Goal: Communication & Community: Share content

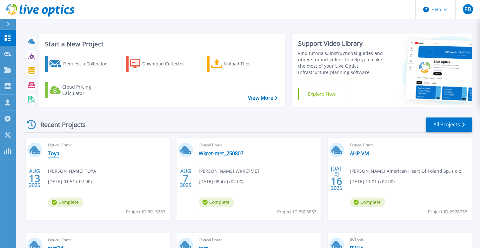
click at [52, 156] on link "Toya" at bounding box center [53, 153] width 11 height 6
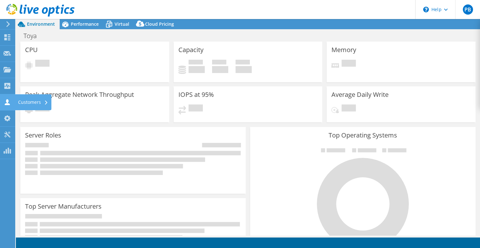
select select "EUFrankfurt"
select select "EUR"
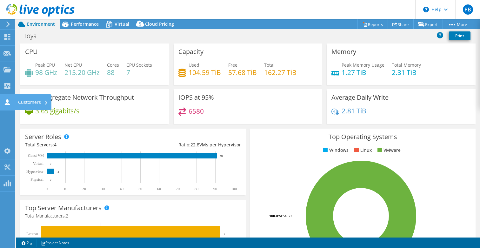
click at [30, 101] on div "Customers" at bounding box center [33, 102] width 37 height 16
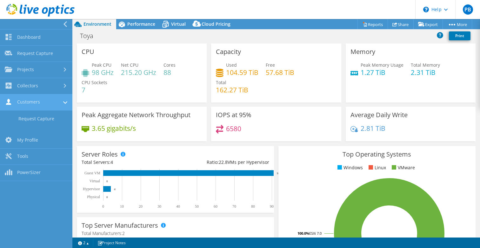
click at [30, 101] on link "Customers" at bounding box center [36, 102] width 72 height 16
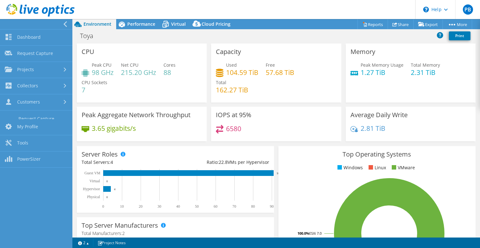
click at [30, 101] on link "Customers" at bounding box center [36, 102] width 72 height 16
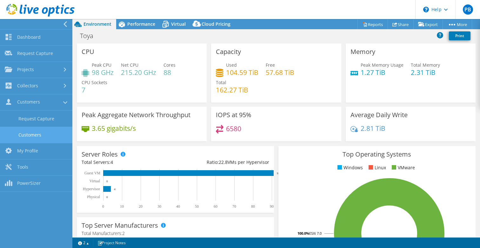
click at [25, 133] on link "Customers" at bounding box center [36, 135] width 72 height 16
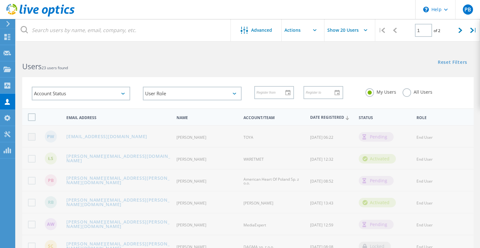
click at [31, 135] on label at bounding box center [33, 137] width 10 height 8
click at [0, 0] on input "checkbox" at bounding box center [0, 0] width 0 height 0
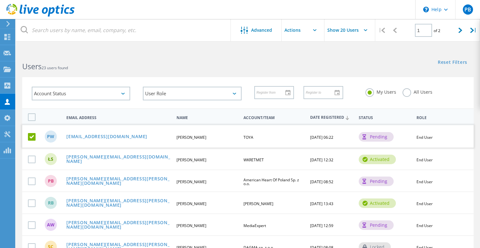
click at [311, 36] on input "text" at bounding box center [313, 30] width 63 height 22
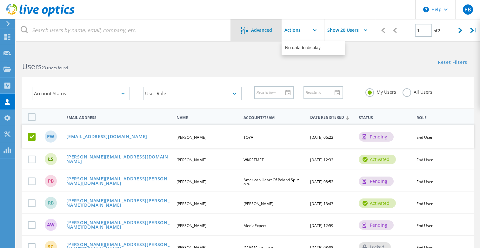
click at [272, 31] on div "Advanced" at bounding box center [256, 31] width 51 height 8
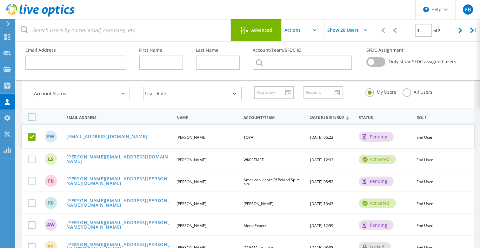
click at [211, 12] on header "\n Help Explore Helpful Articles Contact Support PB Channel Partner Piotr BIELA…" at bounding box center [240, 9] width 480 height 19
click at [95, 135] on link "[EMAIL_ADDRESS][DOMAIN_NAME]" at bounding box center [106, 136] width 81 height 5
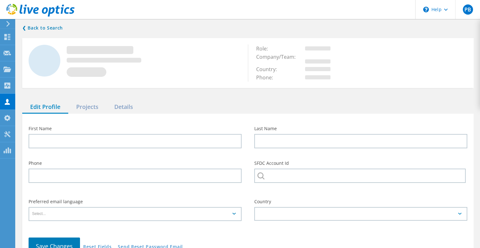
type input "Przemysław"
type input "Wróbel"
type input "TOYA"
type input "Polski"
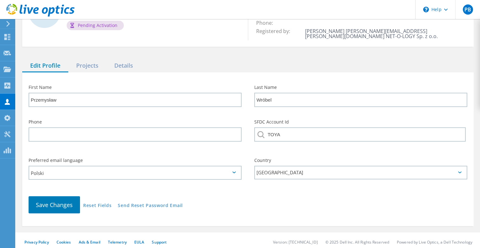
scroll to position [50, 0]
click at [153, 204] on link "Send Reset Password Email" at bounding box center [150, 206] width 65 height 5
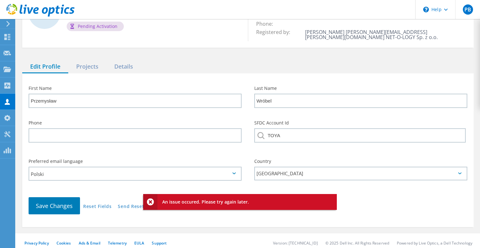
click at [226, 219] on div "Save Changes Reset Fields Send Reset Password Email" at bounding box center [247, 207] width 451 height 33
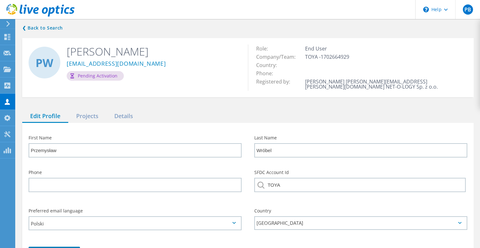
scroll to position [0, 0]
click at [89, 78] on div "Pending Activation" at bounding box center [95, 76] width 57 height 10
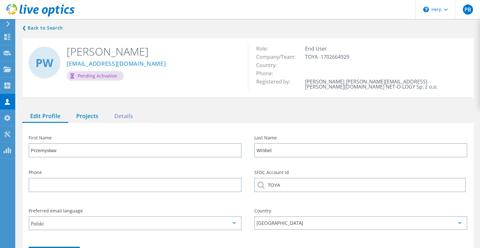
click at [85, 112] on div "Projects" at bounding box center [87, 116] width 38 height 13
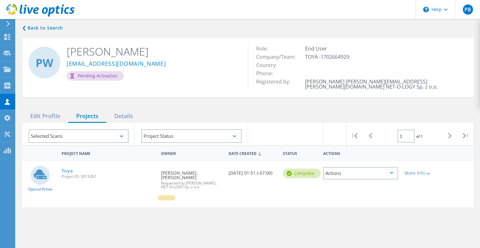
click at [378, 167] on div "Actions" at bounding box center [360, 173] width 75 height 12
click at [373, 154] on div "View Project" at bounding box center [361, 159] width 74 height 10
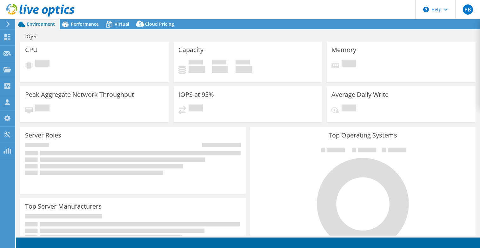
select select "EUFrankfurt"
select select "EUR"
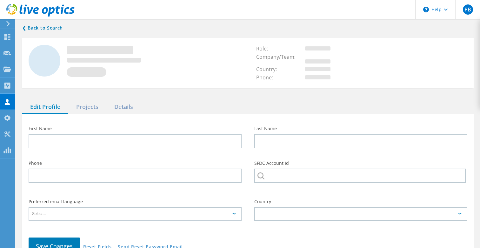
type input "Przemysław"
type input "Wróbel"
type input "TOYA"
type input "Polski"
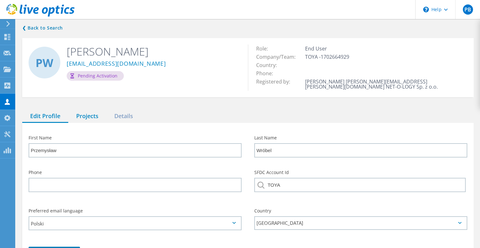
click at [85, 110] on div "Projects" at bounding box center [87, 116] width 38 height 13
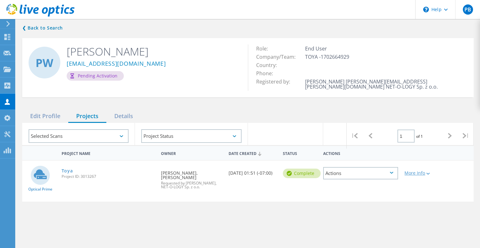
click at [425, 171] on div "More Info" at bounding box center [419, 173] width 30 height 4
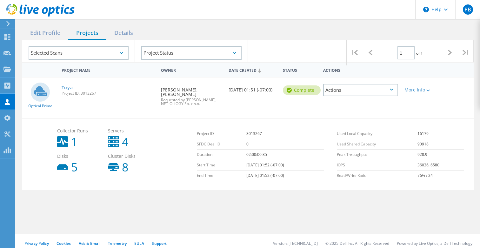
scroll to position [83, 0]
click at [362, 87] on div "Actions" at bounding box center [360, 90] width 75 height 12
click at [360, 91] on div "Share" at bounding box center [361, 95] width 74 height 10
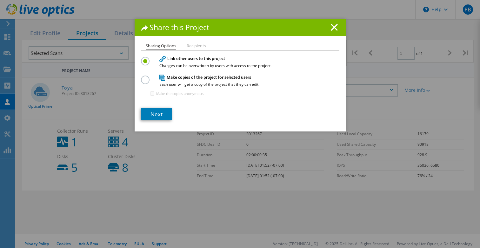
click at [194, 49] on li "Recipients" at bounding box center [196, 46] width 19 height 5
click at [196, 46] on li "Recipients" at bounding box center [196, 46] width 19 height 5
click at [156, 115] on link "Next" at bounding box center [156, 114] width 31 height 12
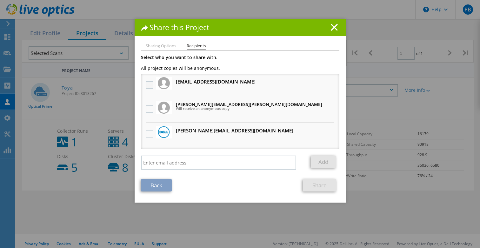
click at [148, 85] on label at bounding box center [150, 85] width 9 height 8
click at [0, 0] on input "checkbox" at bounding box center [0, 0] width 0 height 0
click at [325, 186] on link "Share" at bounding box center [319, 185] width 33 height 12
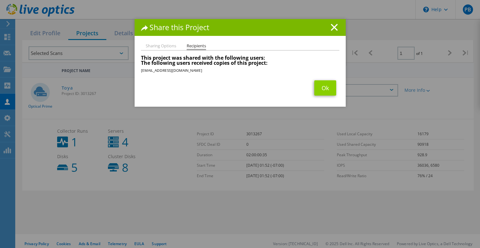
click at [323, 93] on link "Ok" at bounding box center [325, 87] width 22 height 15
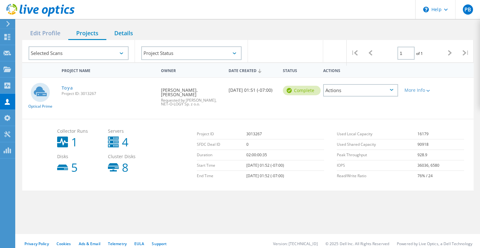
click at [124, 27] on div "Details" at bounding box center [123, 33] width 35 height 13
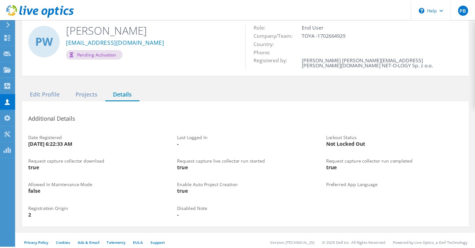
scroll to position [22, 0]
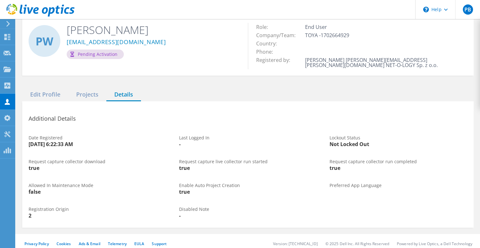
click at [90, 56] on div "Pending Activation" at bounding box center [95, 55] width 57 height 10
click at [45, 89] on div "Edit Profile" at bounding box center [45, 94] width 46 height 13
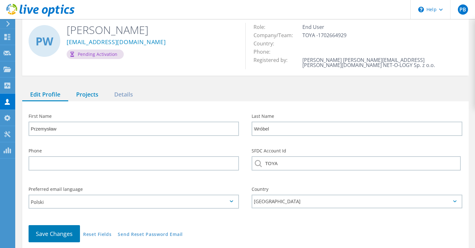
click at [94, 88] on div "Projects" at bounding box center [87, 94] width 38 height 13
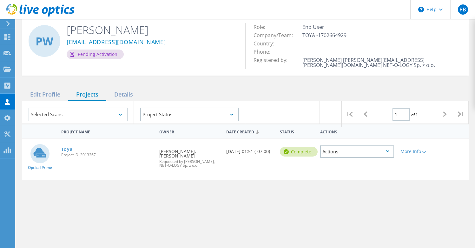
click at [120, 114] on icon at bounding box center [120, 115] width 3 height 2
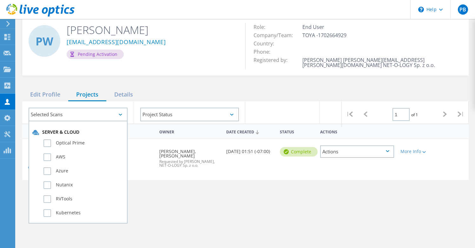
click at [204, 215] on div "Project Name Owner Date Created Status Actions Optical Prime Toya Project ID: 3…" at bounding box center [245, 206] width 447 height 165
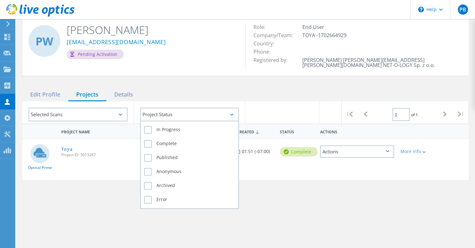
click at [191, 109] on div "Project Status" at bounding box center [189, 115] width 99 height 14
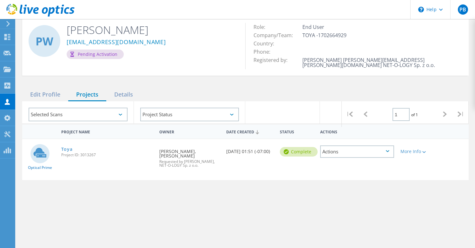
click at [290, 219] on div "Project Name Owner Date Created Status Actions Optical Prime Toya Project ID: 3…" at bounding box center [245, 206] width 447 height 165
click at [72, 54] on icon at bounding box center [71, 54] width 3 height 5
click at [31, 99] on div "Customers" at bounding box center [33, 101] width 30 height 4
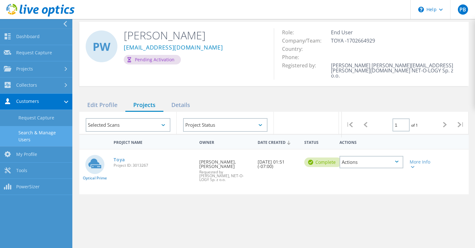
click at [41, 135] on link "Search & Manage Users" at bounding box center [36, 136] width 72 height 20
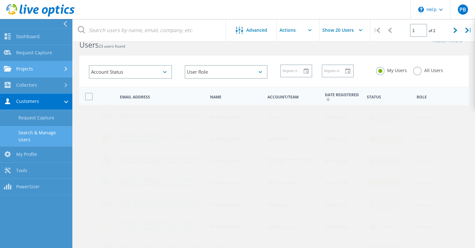
click at [62, 70] on link "Projects" at bounding box center [36, 69] width 72 height 16
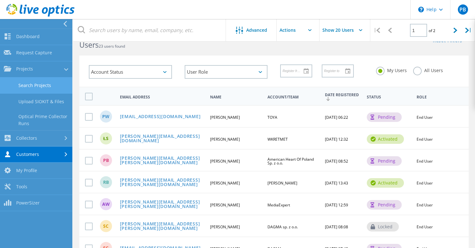
click at [48, 83] on link "Search Projects" at bounding box center [36, 85] width 72 height 16
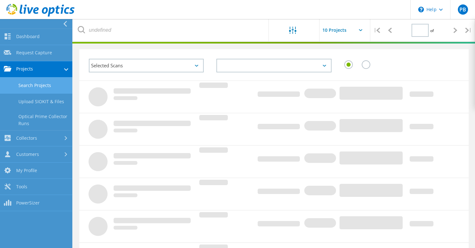
type input "1"
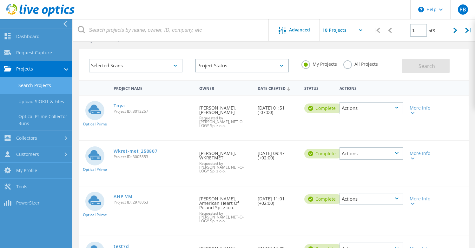
click at [415, 114] on div "More Info" at bounding box center [422, 110] width 25 height 9
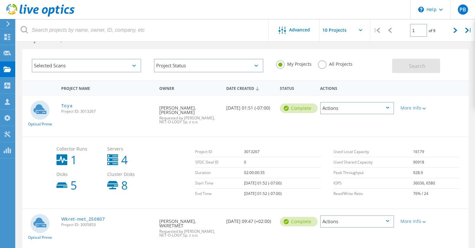
click at [387, 109] on div "Actions" at bounding box center [357, 108] width 74 height 12
